Goal: Transaction & Acquisition: Purchase product/service

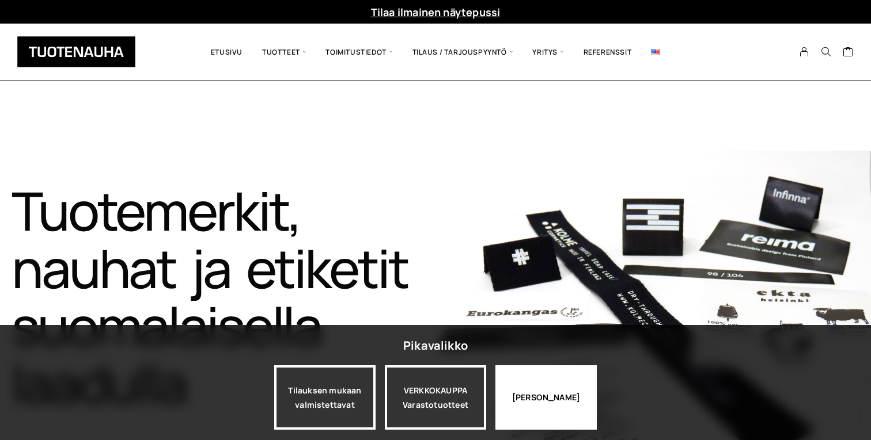
click at [554, 398] on div "Jatka katselua" at bounding box center [545, 398] width 101 height 64
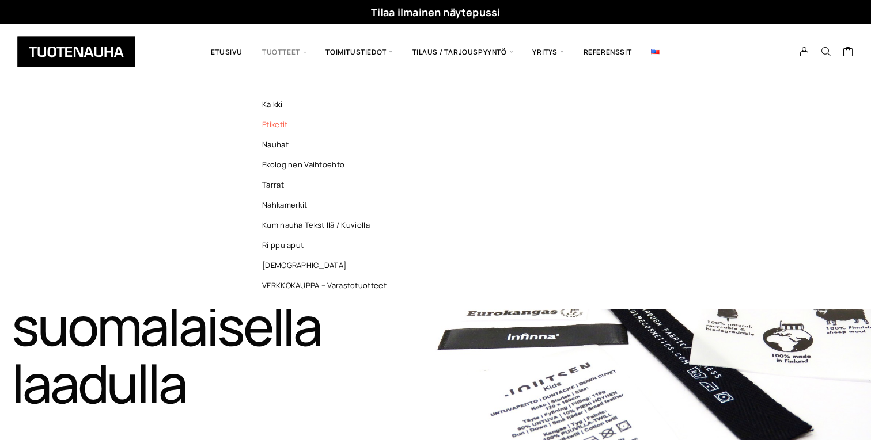
click at [276, 126] on link "Etiketit" at bounding box center [327, 125] width 167 height 20
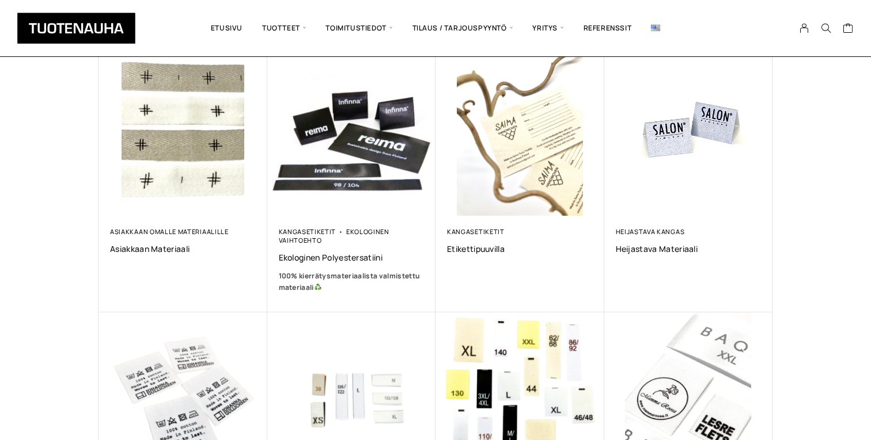
scroll to position [210, 0]
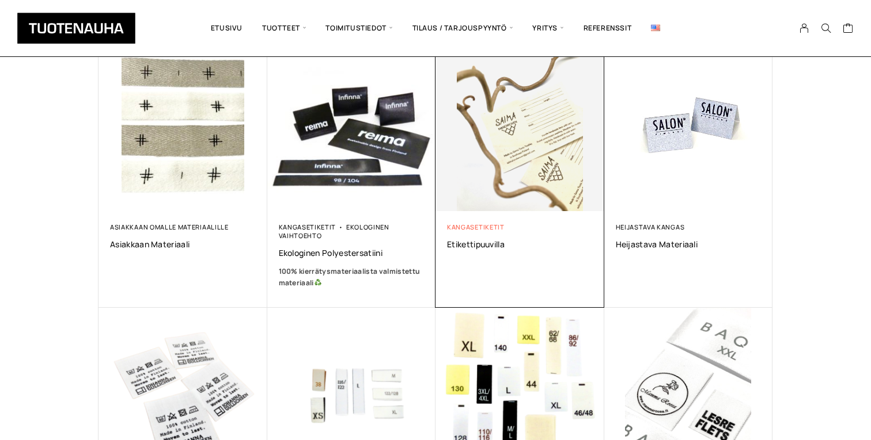
click at [491, 229] on link "Kangasetiketit" at bounding box center [476, 227] width 58 height 9
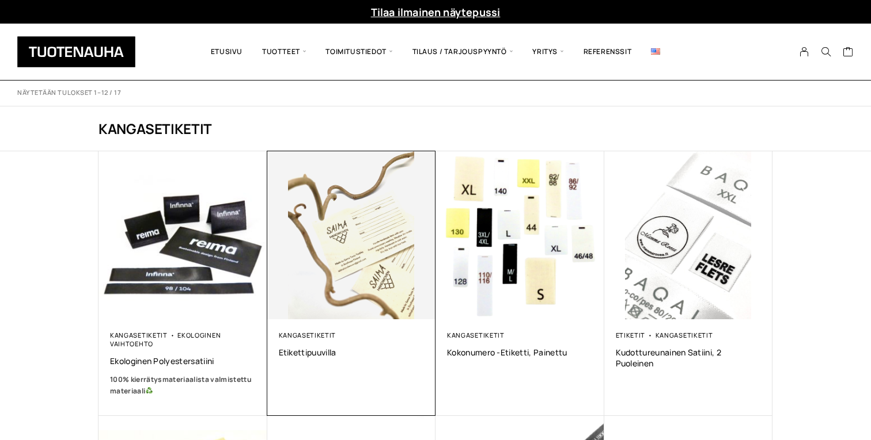
click at [367, 241] on img at bounding box center [351, 235] width 169 height 169
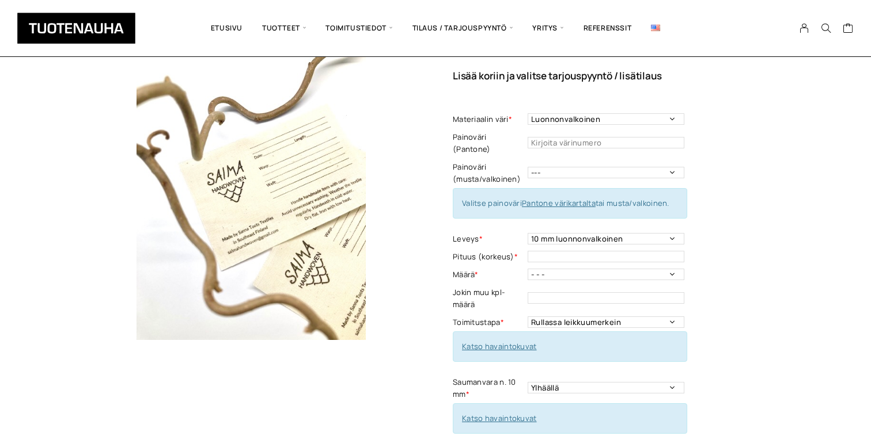
scroll to position [84, 0]
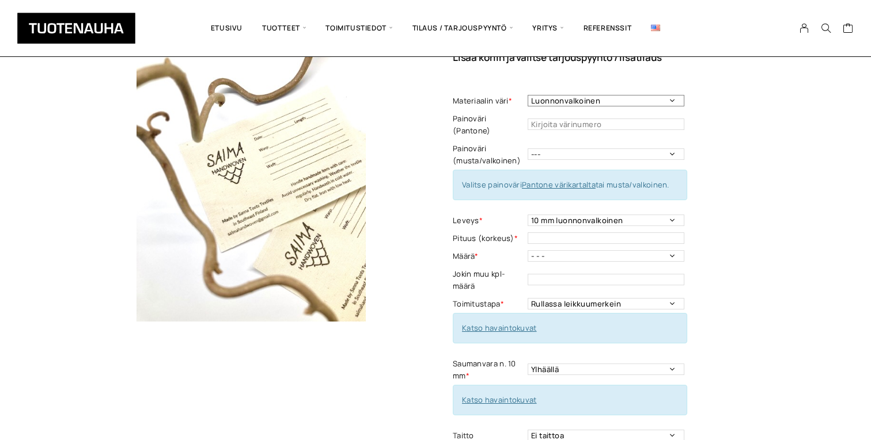
click at [603, 97] on select "Luonnonvalkoinen Valkoinen" at bounding box center [605, 101] width 157 height 12
click at [564, 119] on input "text" at bounding box center [605, 125] width 157 height 12
click at [746, 169] on div "Etikettipuuvilla Lisää koriin ja valitse tarjouspyyntö / lisätilaus Materiaalin…" at bounding box center [613, 371] width 320 height 709
click at [657, 215] on select "10 mm luonnonvalkoinen 15 mm luonnonvalkoinen 20 mm luonnonvalkoinen 20 mm valk…" at bounding box center [605, 221] width 157 height 12
select select "40 mm luonnonvalkoinen"
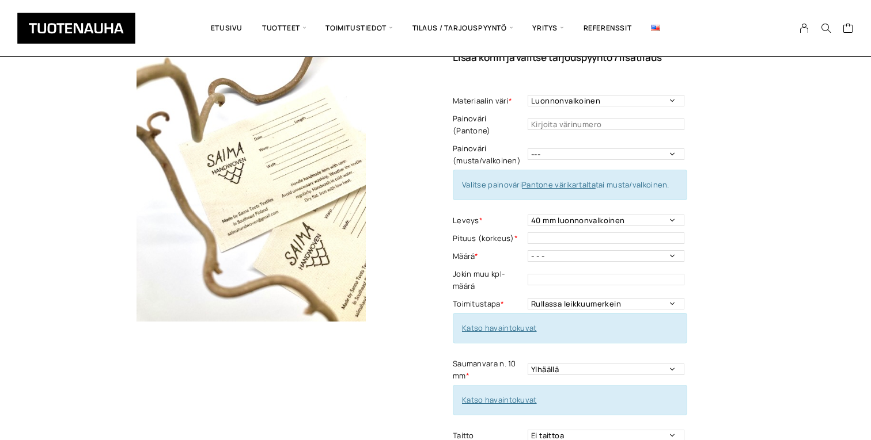
click at [745, 237] on div "Etikettipuuvilla Lisää koriin ja valitse tarjouspyyntö / lisätilaus Materiaalin…" at bounding box center [613, 371] width 320 height 709
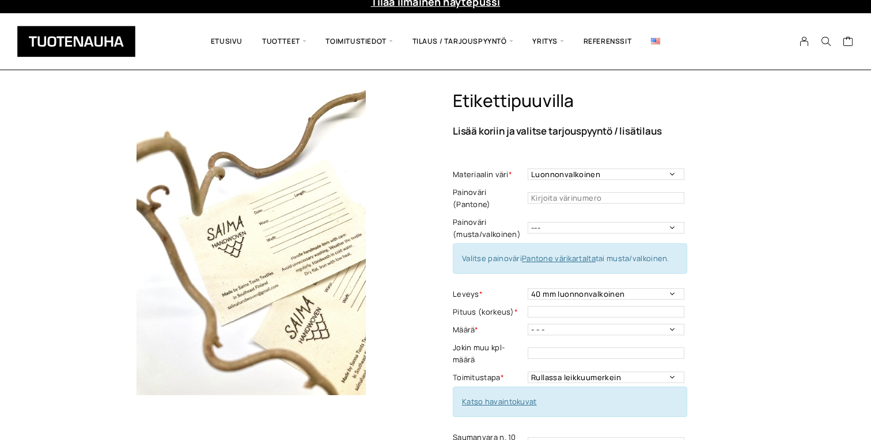
scroll to position [10, 0]
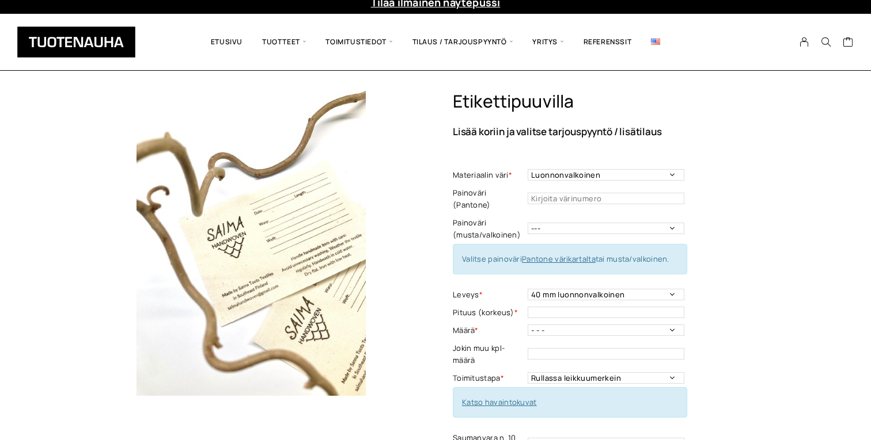
click at [397, 210] on img at bounding box center [250, 243] width 305 height 305
